Goal: Information Seeking & Learning: Compare options

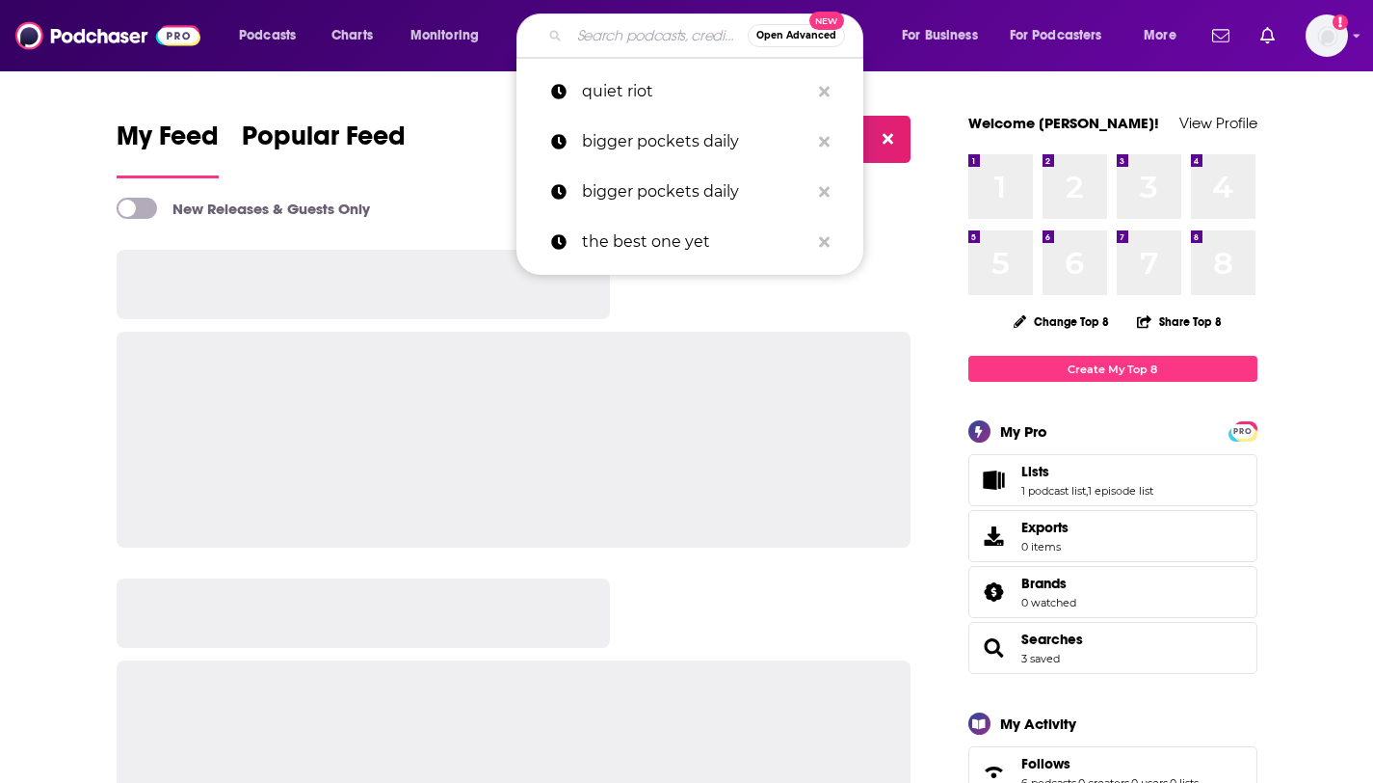
click at [652, 45] on input "Search podcasts, credits, & more..." at bounding box center [659, 35] width 178 height 31
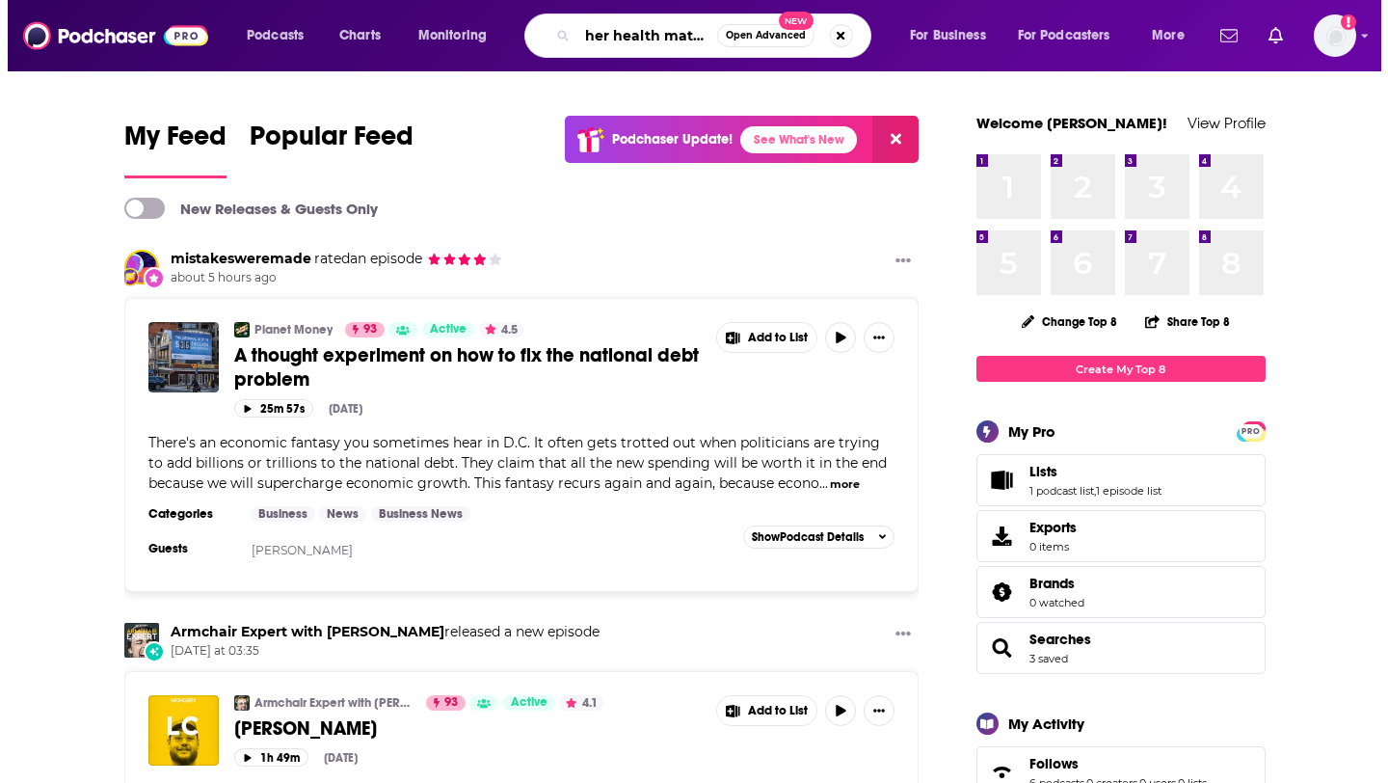
scroll to position [0, 3]
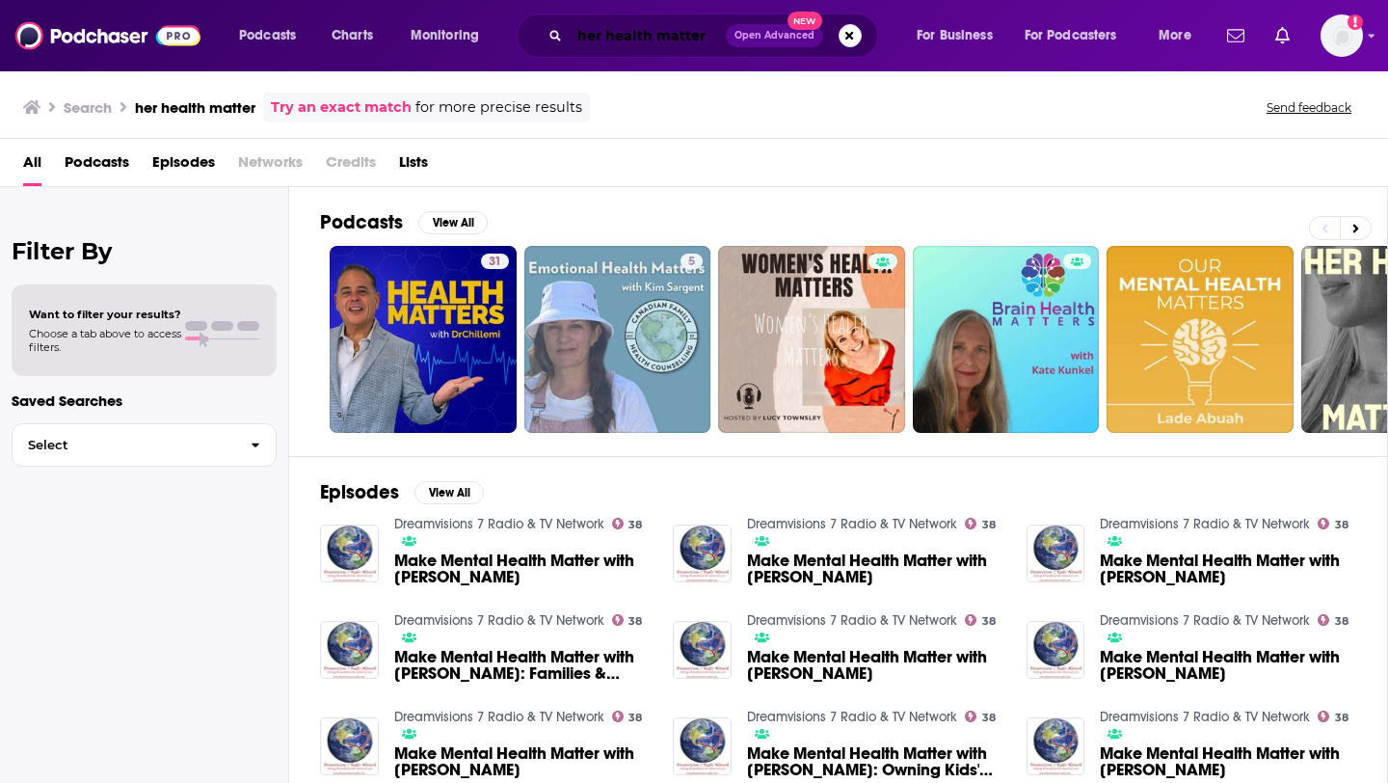
click at [708, 40] on input "her health matter" at bounding box center [648, 35] width 156 height 31
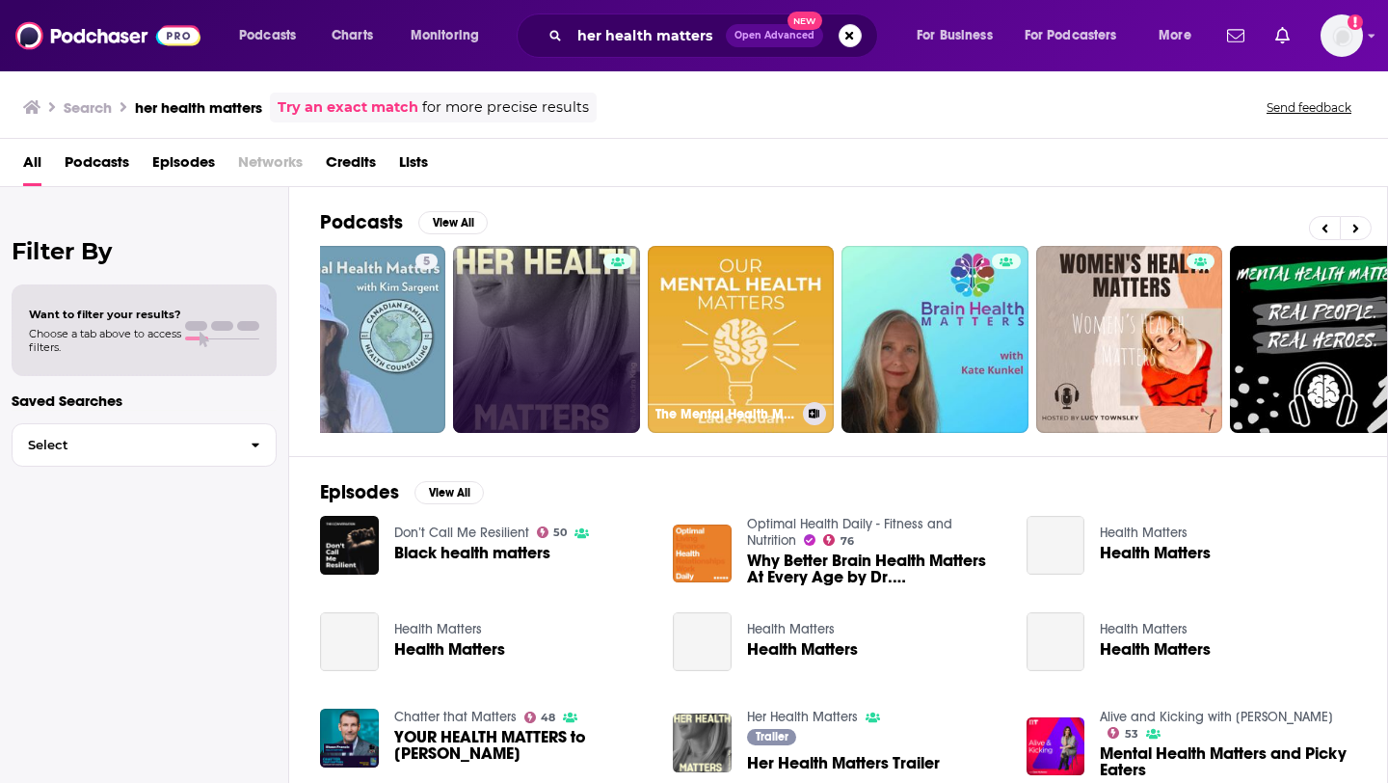
scroll to position [0, 264]
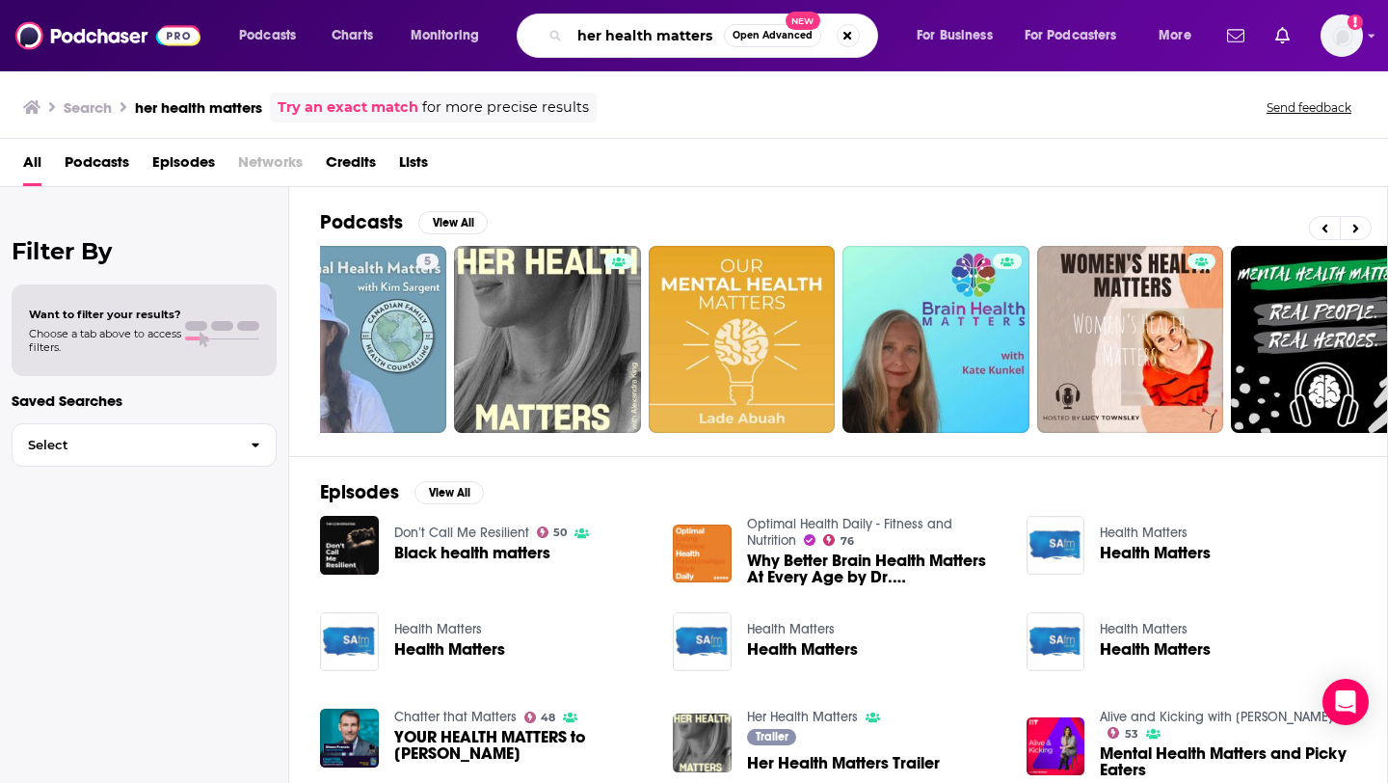
drag, startPoint x: 715, startPoint y: 38, endPoint x: 545, endPoint y: 38, distance: 169.6
click at [545, 38] on div "her health matters Open Advanced New" at bounding box center [697, 35] width 361 height 44
type input "women's health interrupted"
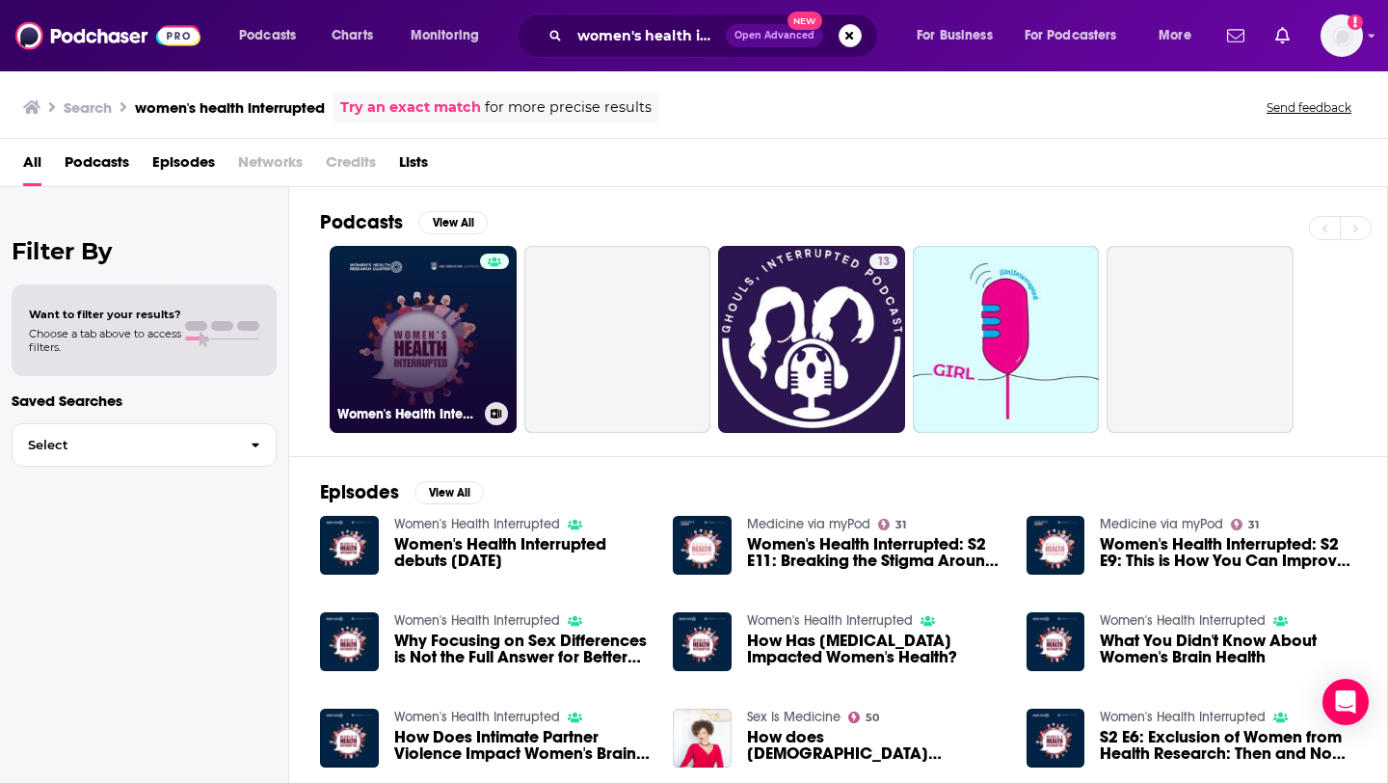
click at [466, 291] on link "Women's Health Interrupted" at bounding box center [423, 339] width 187 height 187
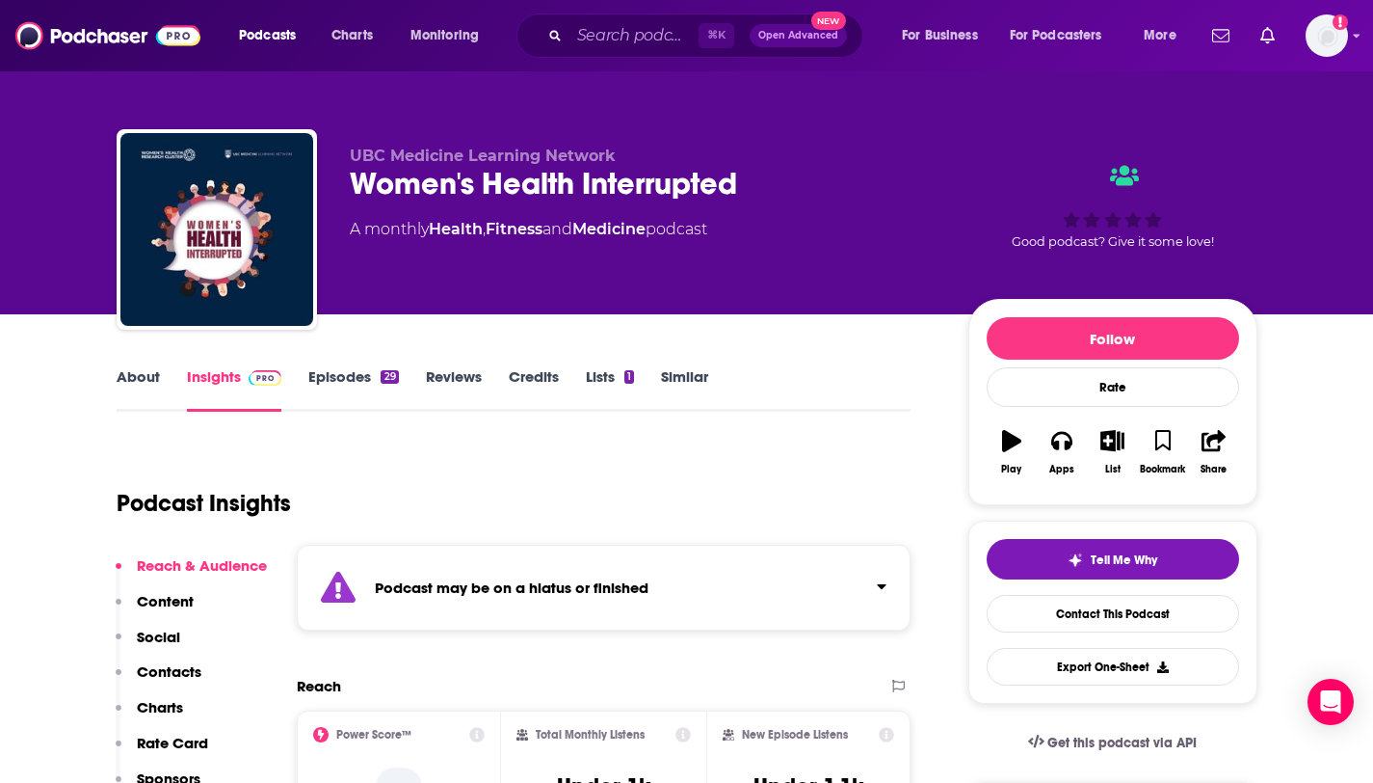
click at [667, 381] on link "Similar" at bounding box center [684, 389] width 47 height 44
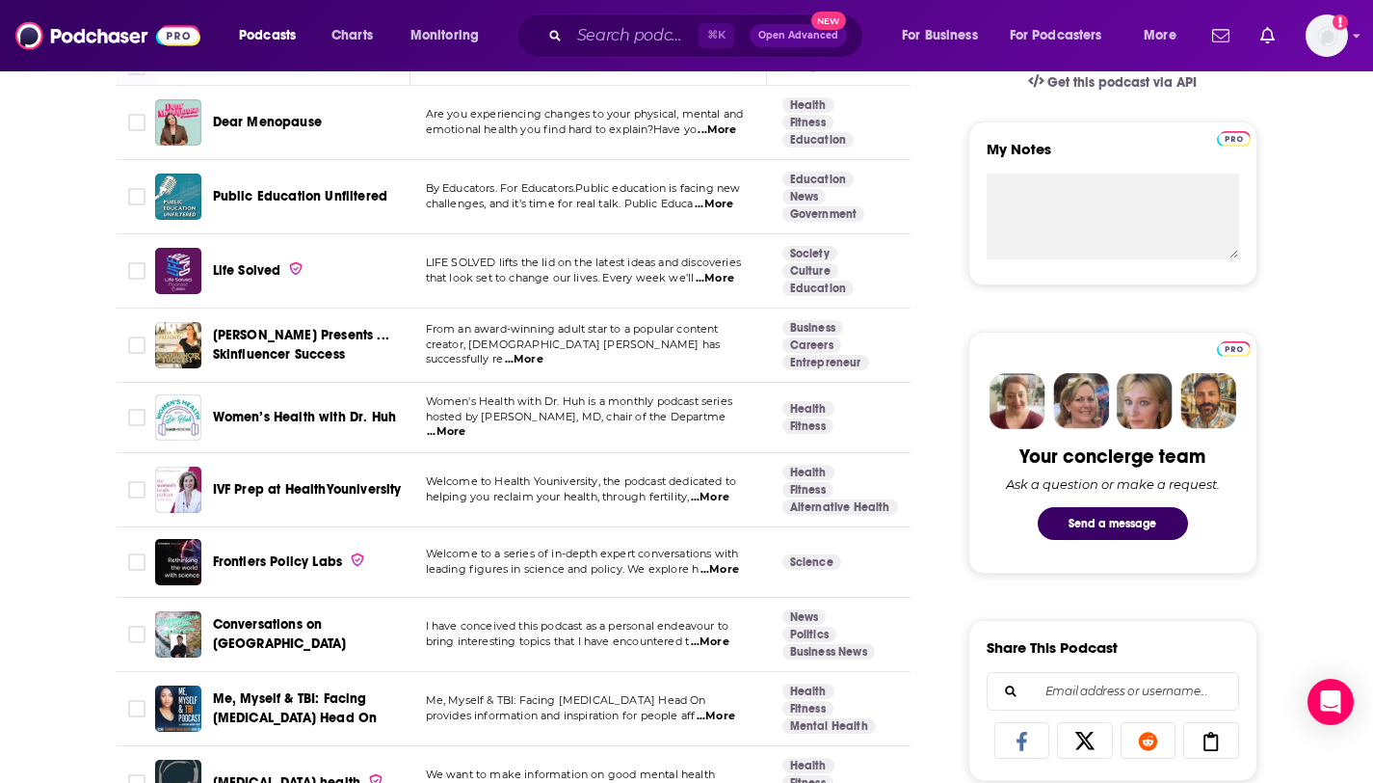
scroll to position [662, 0]
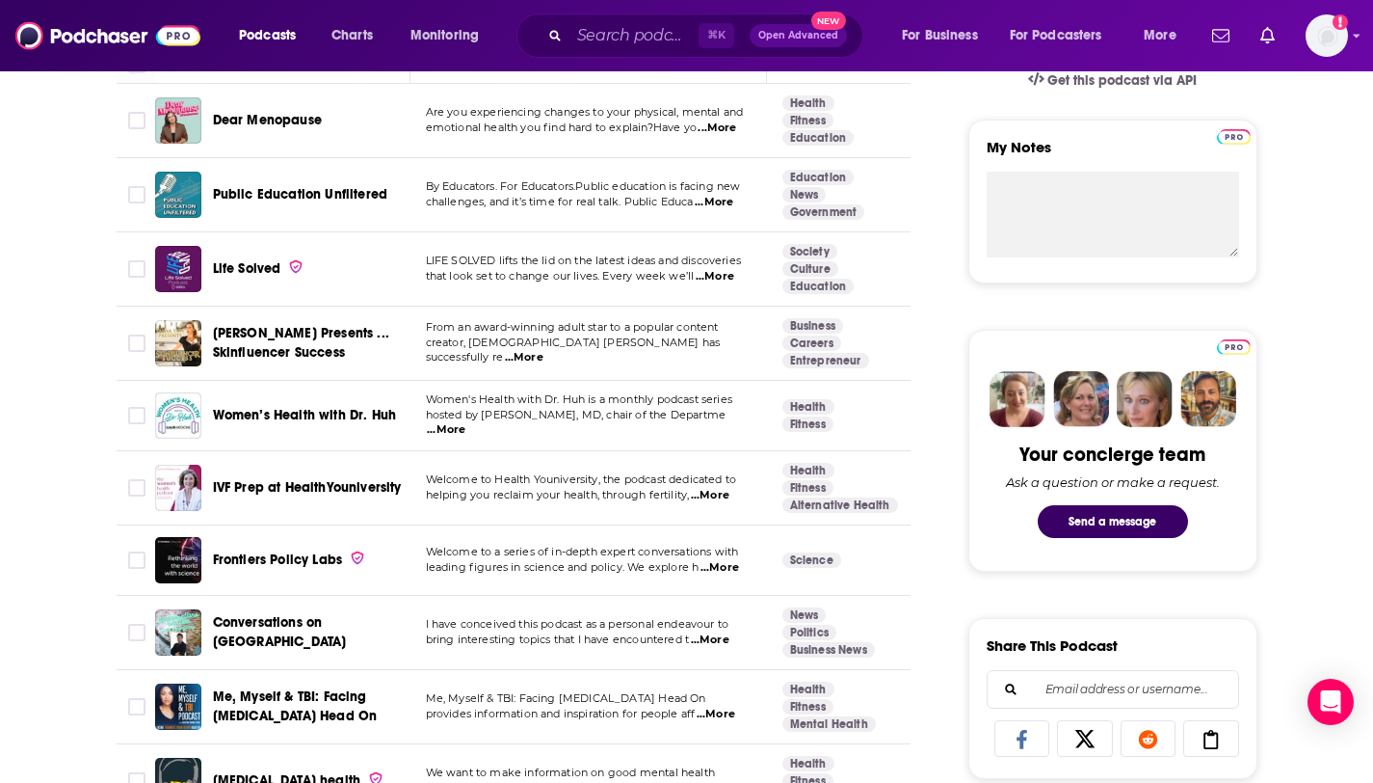
click at [465, 425] on span "...More" at bounding box center [446, 429] width 39 height 15
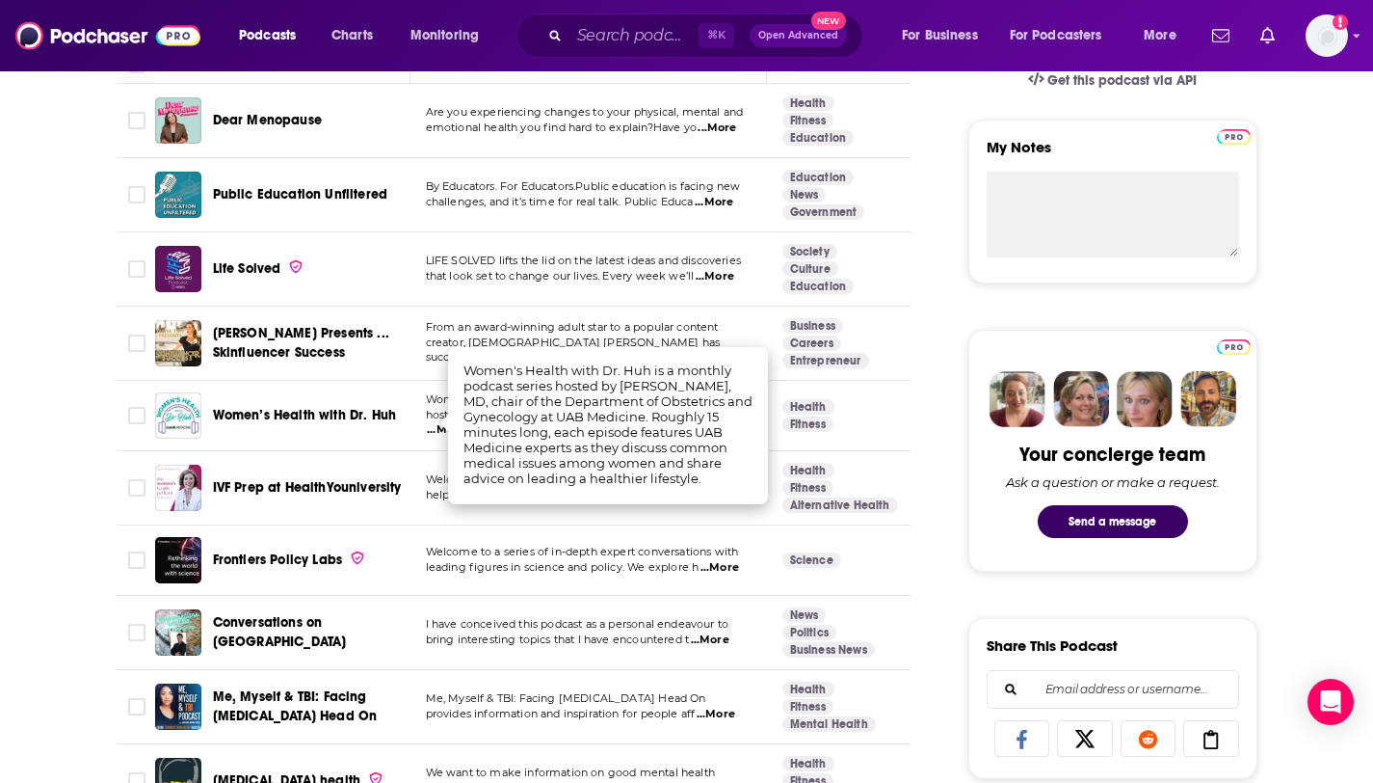
click at [424, 462] on td "Welcome to Health Youniversity, the podcast dedicated to helping you reclaim yo…" at bounding box center [589, 488] width 357 height 74
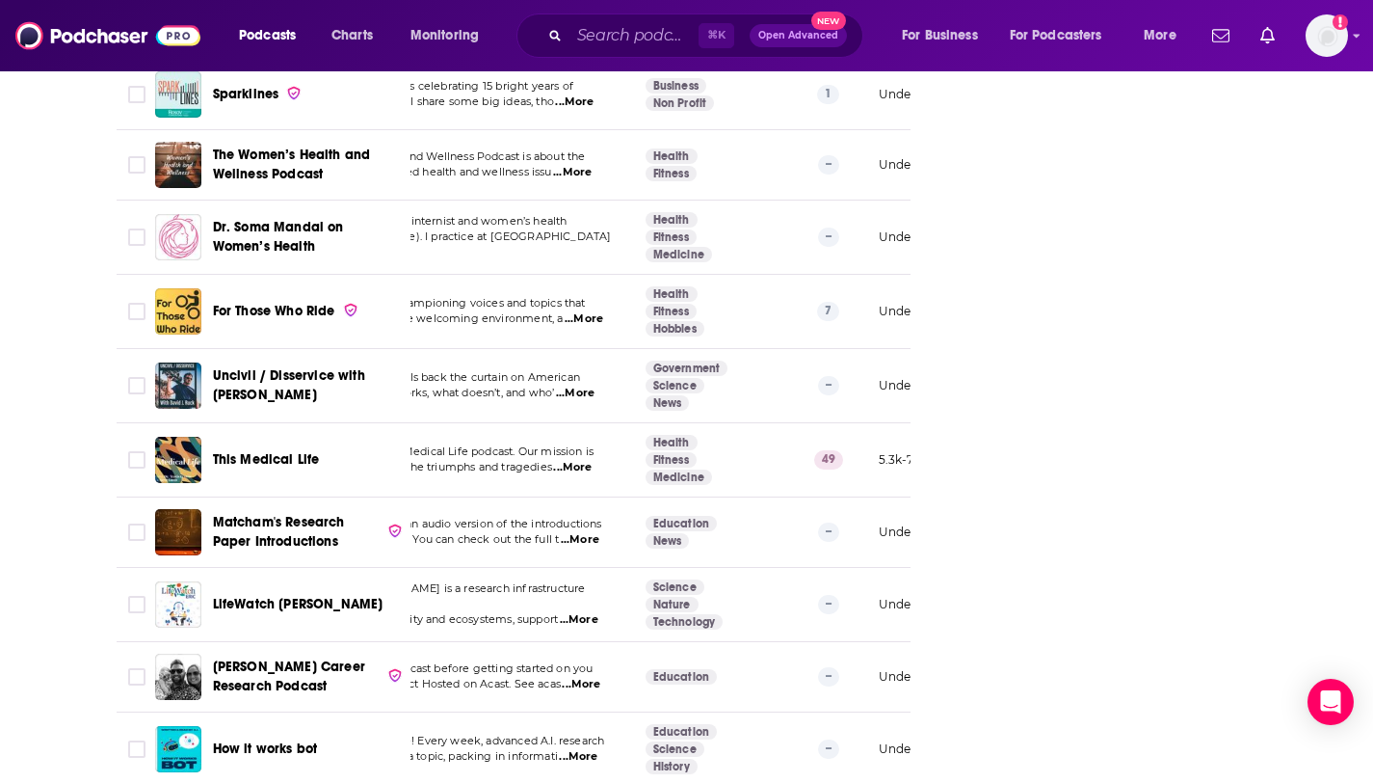
scroll to position [0, 0]
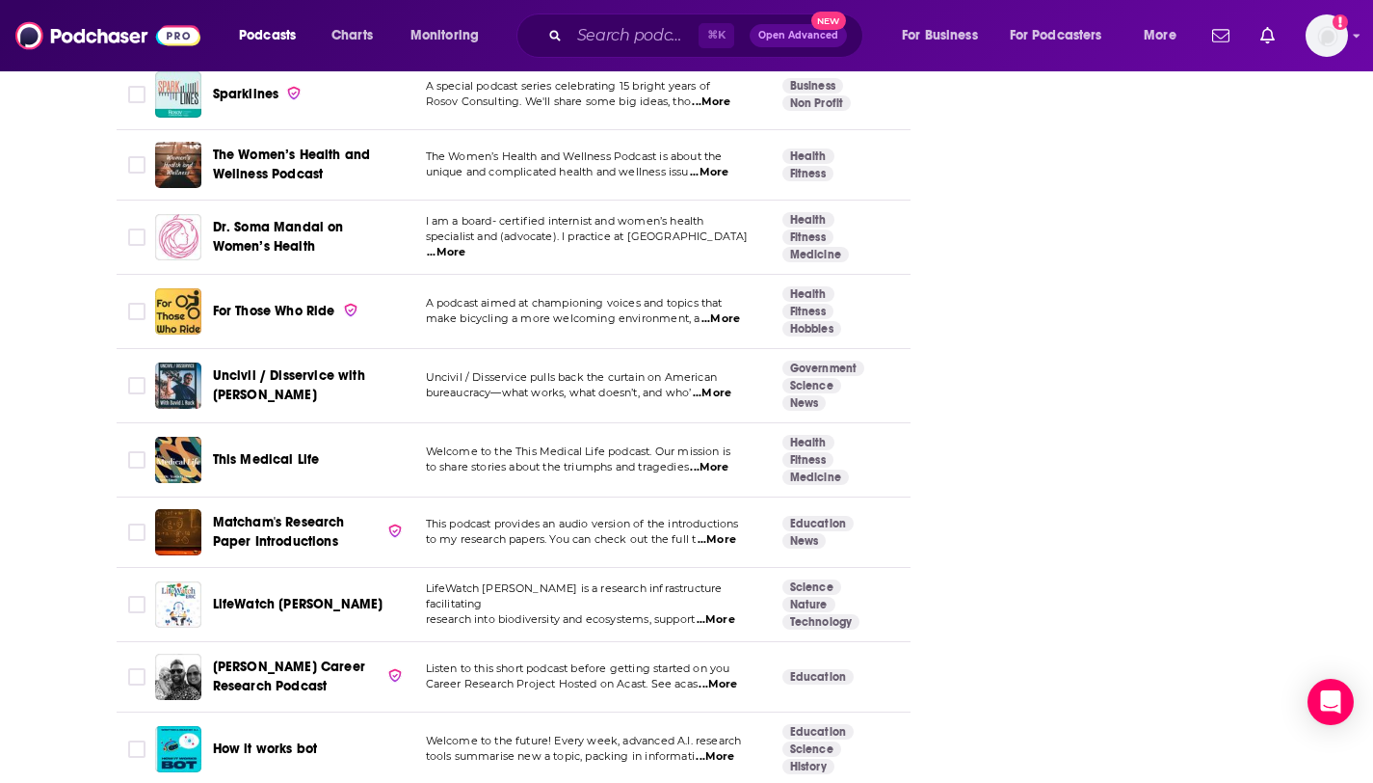
click at [714, 460] on span "...More" at bounding box center [709, 467] width 39 height 15
click at [429, 457] on td "Welcome to the This Medical Life podcast. Our mission is to share stories about…" at bounding box center [589, 460] width 357 height 74
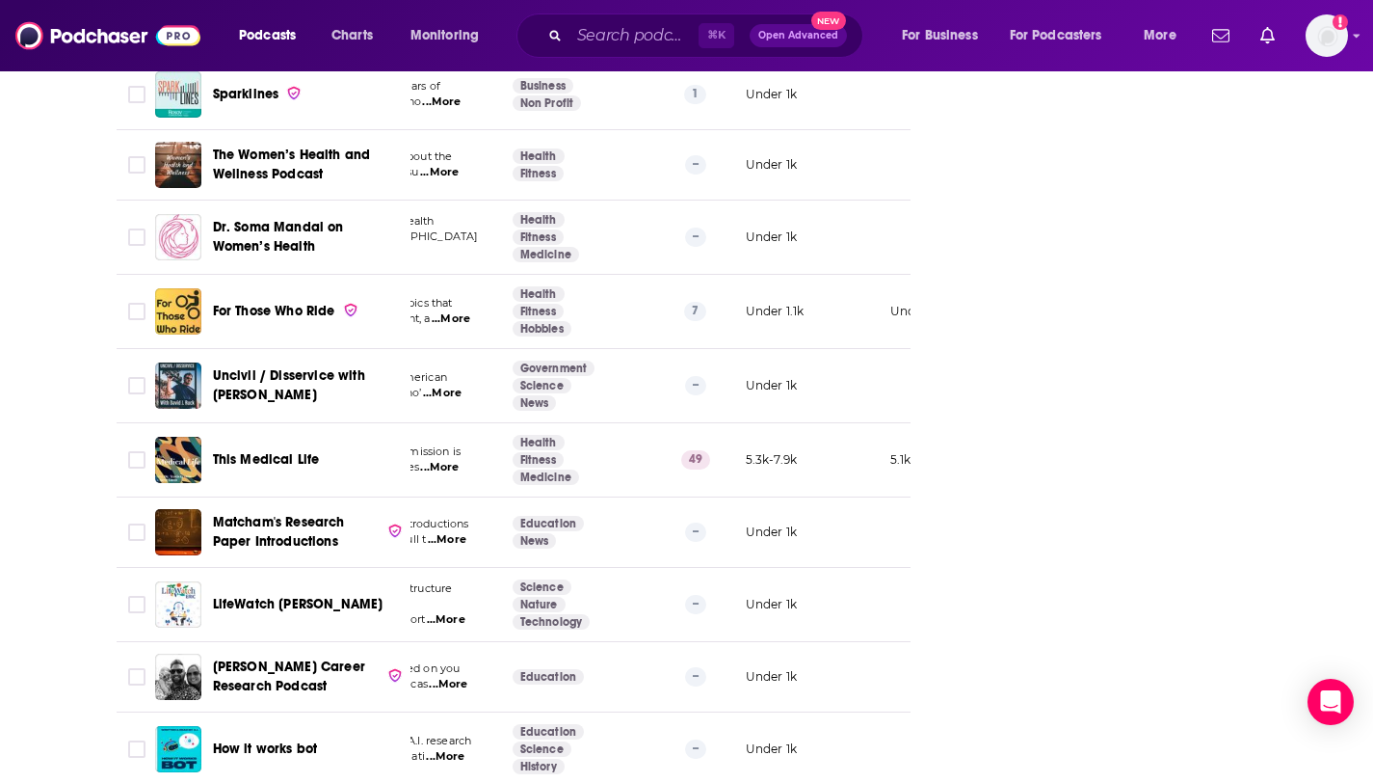
scroll to position [0, 274]
